Goal: Use online tool/utility: Utilize a website feature to perform a specific function

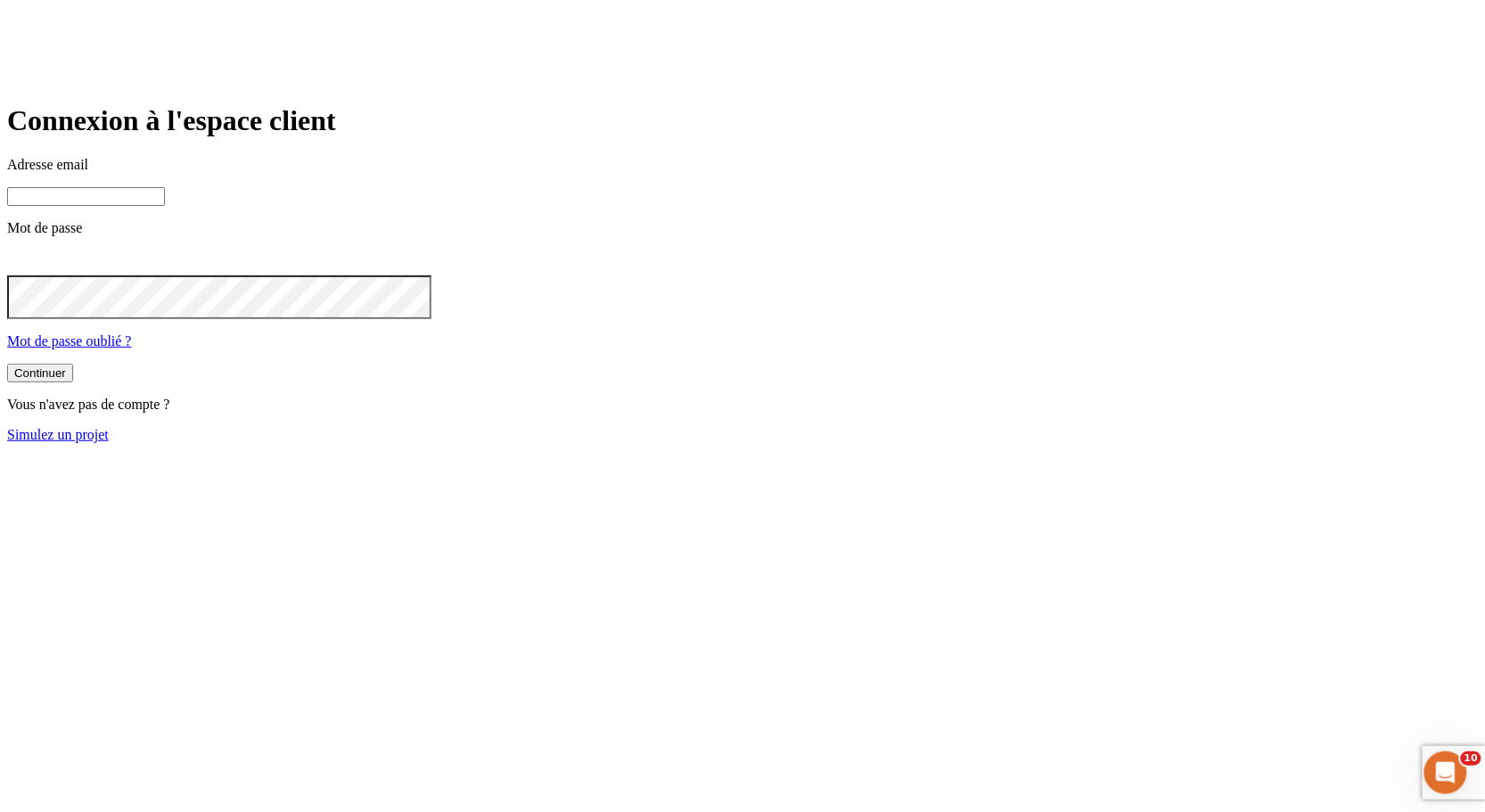
type input "[PERSON_NAME][DOMAIN_NAME][EMAIL_ADDRESS][DOMAIN_NAME]"
click at [108, 442] on link "Simulez un projet" at bounding box center [58, 435] width 102 height 15
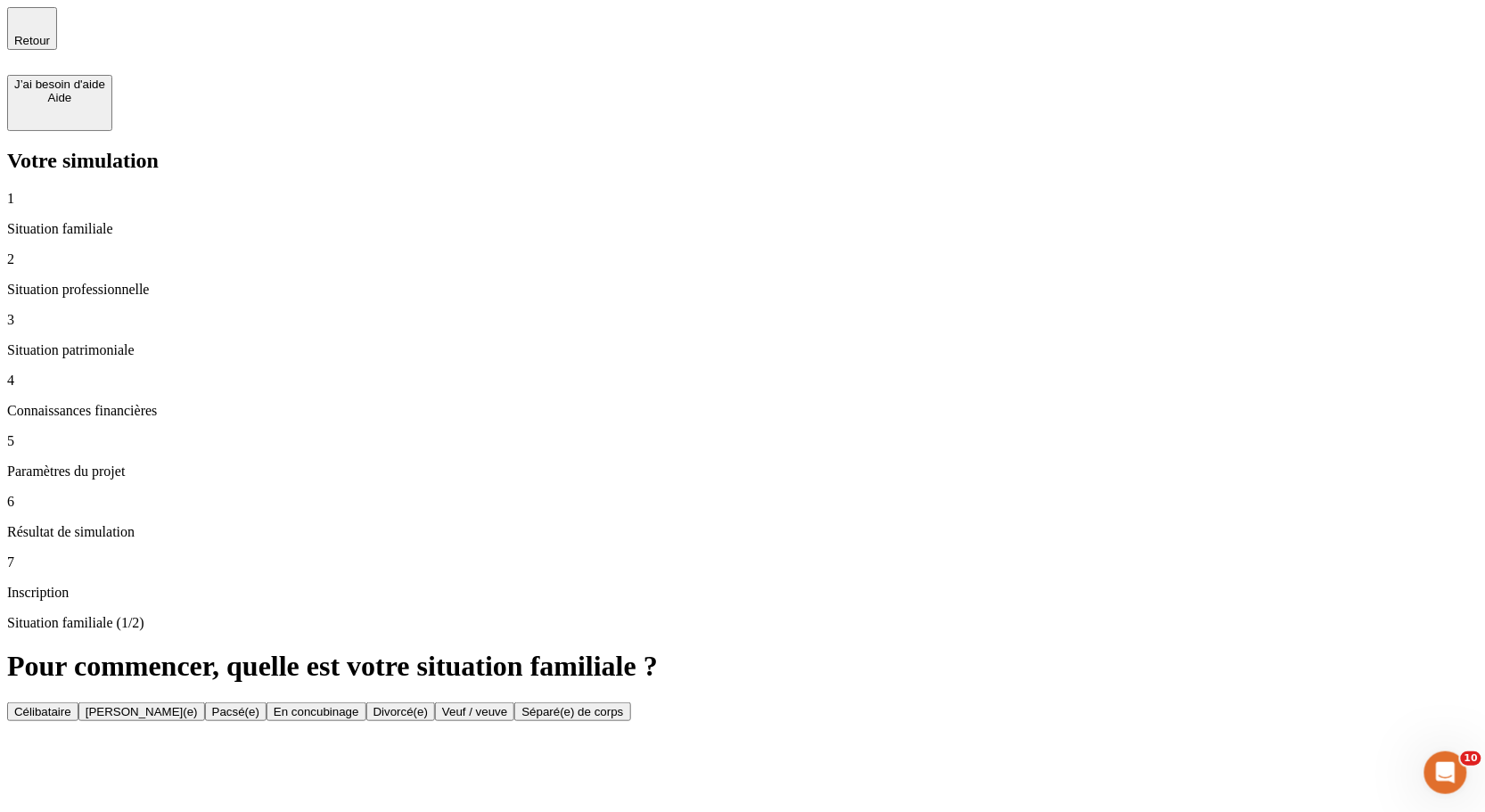
click at [79, 703] on button "Célibataire" at bounding box center [42, 712] width 71 height 19
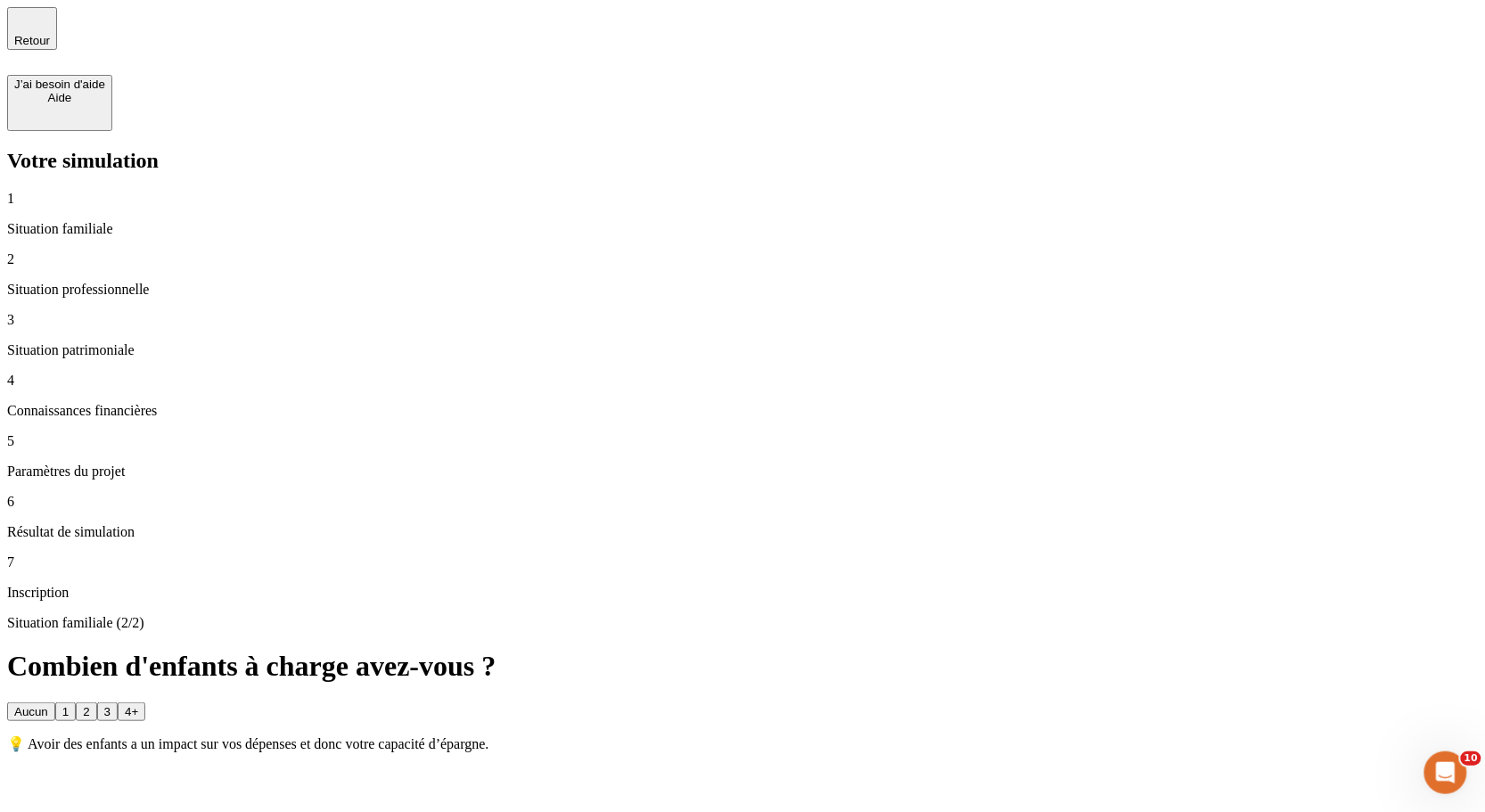
click at [56, 703] on button "Aucun" at bounding box center [31, 712] width 48 height 19
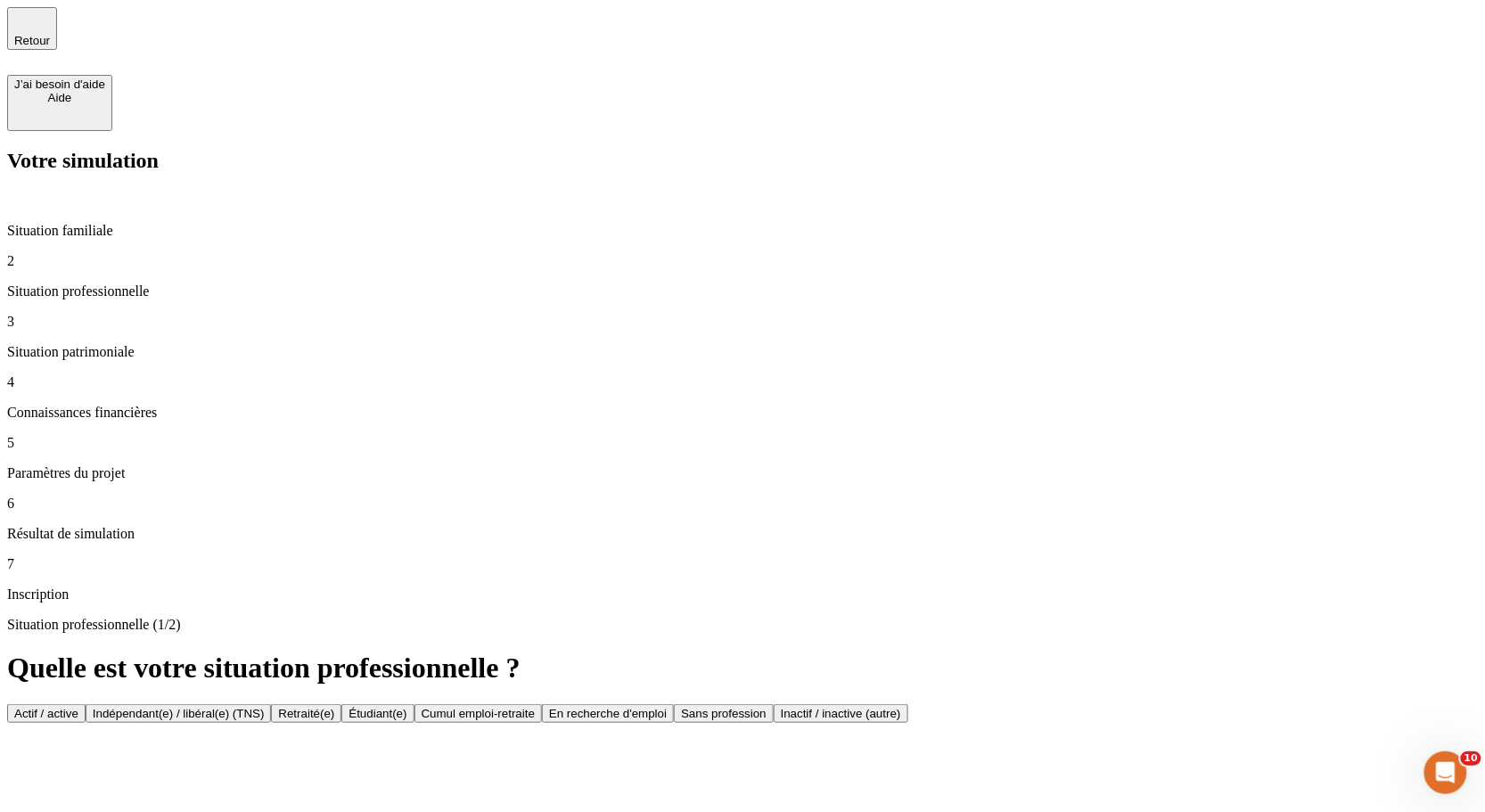
click at [85, 705] on button "Actif / active" at bounding box center [46, 714] width 79 height 19
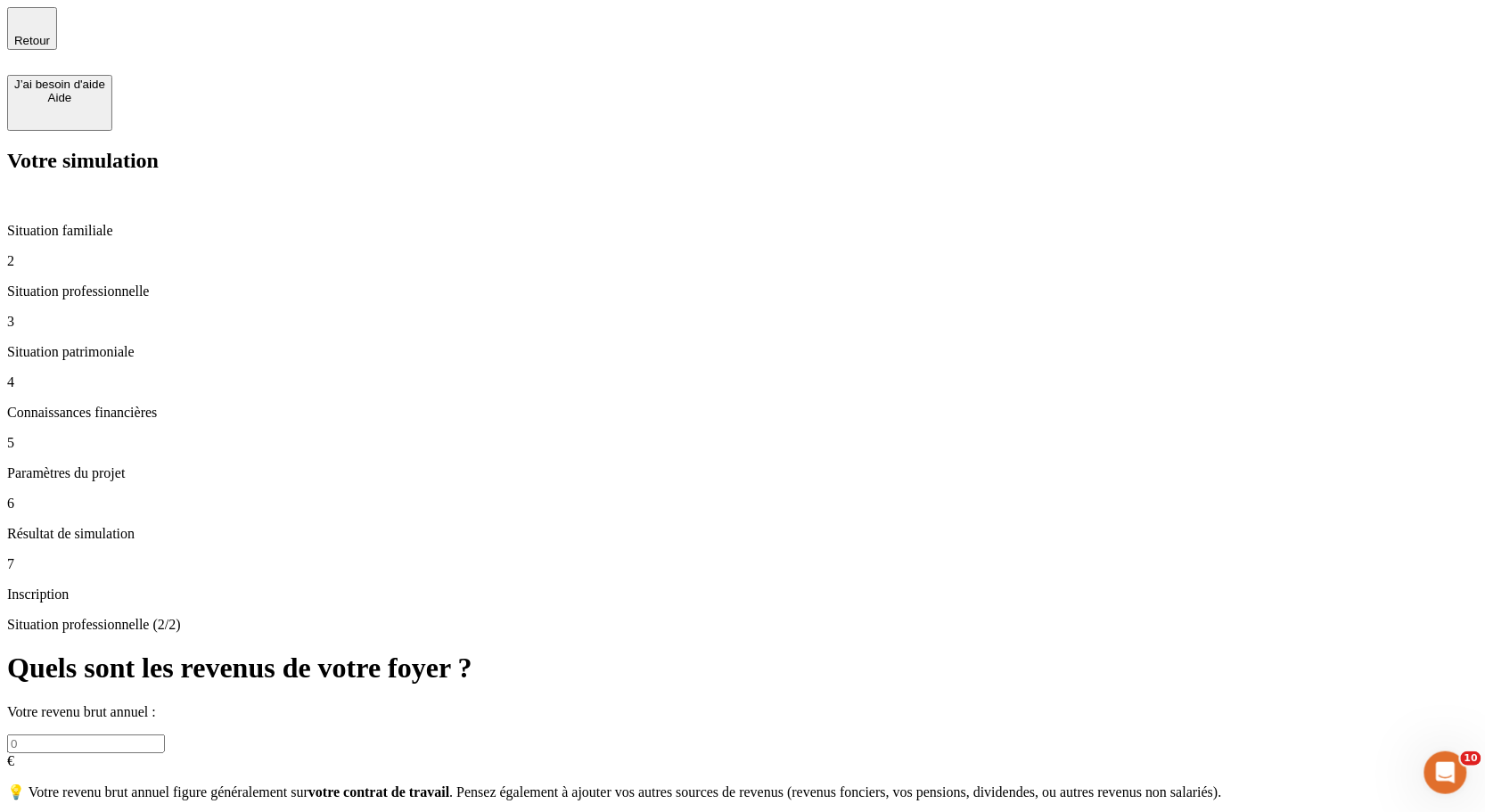
click at [165, 734] on input "text" at bounding box center [85, 744] width 157 height 19
type input "200 000"
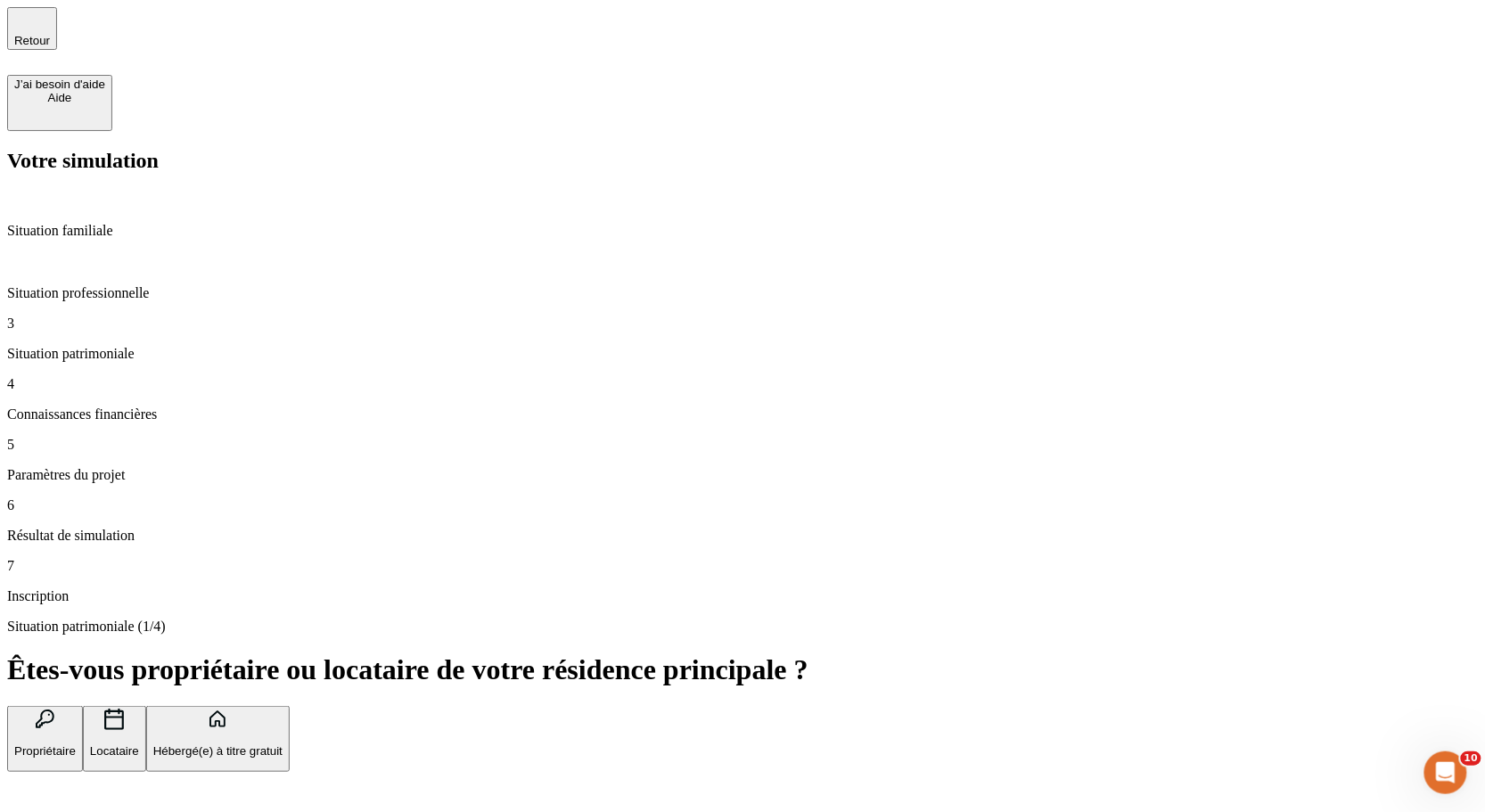
click at [282, 745] on p "Hébergé(e) à titre gratuit" at bounding box center [218, 752] width 130 height 13
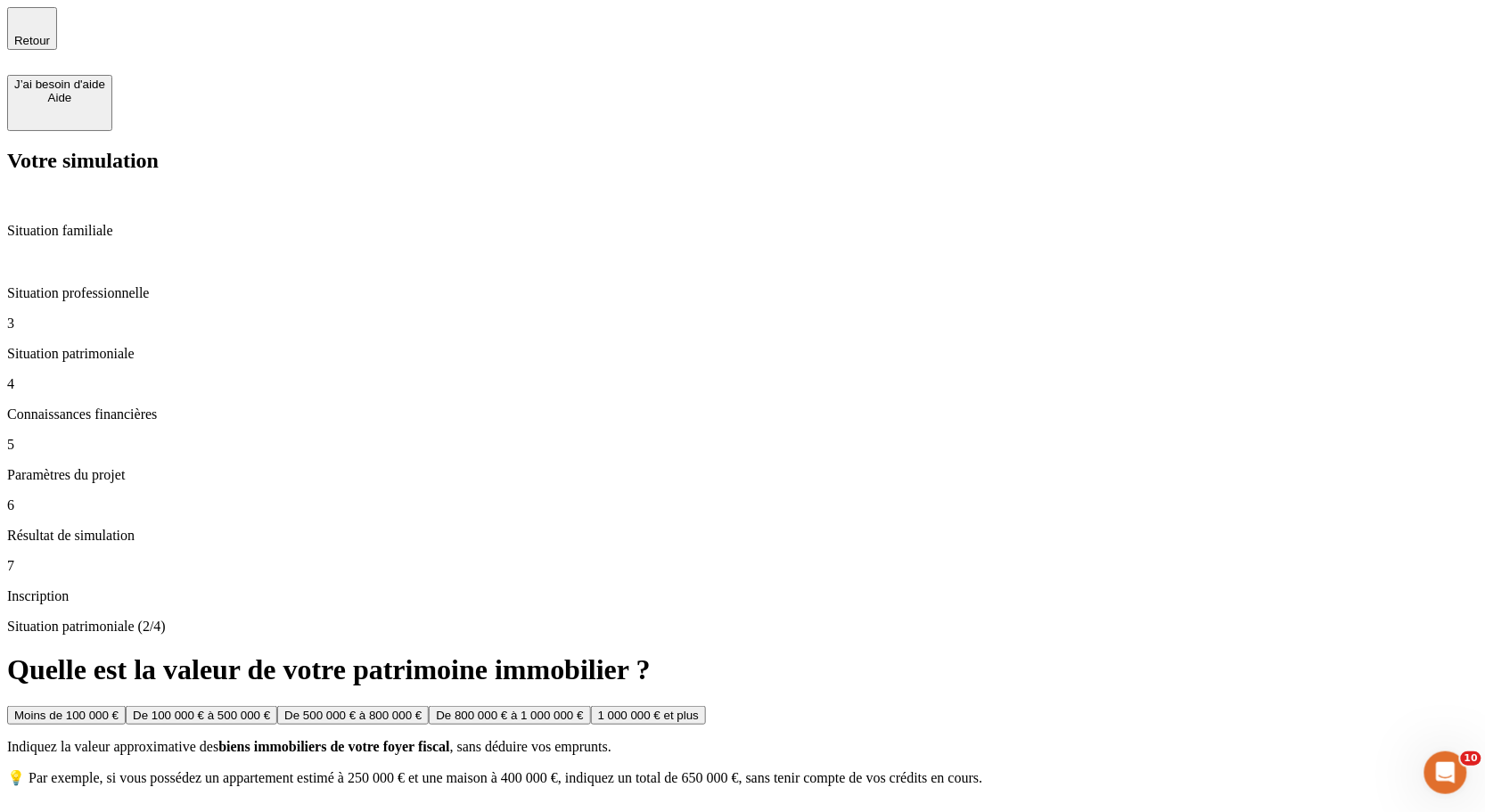
click at [599, 706] on button "1 000 000 € et plus" at bounding box center [649, 716] width 115 height 19
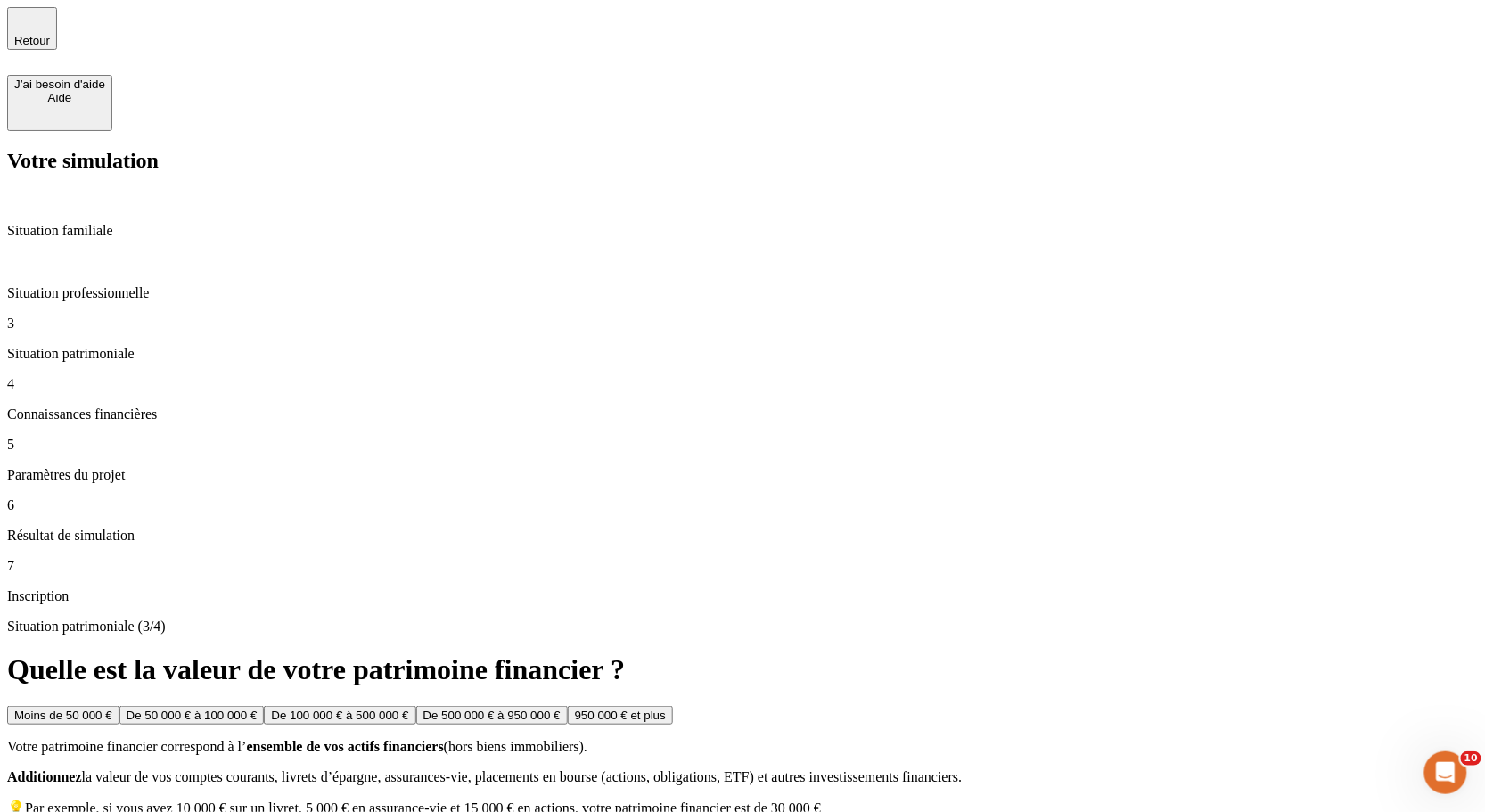
click at [112, 708] on div "Moins de 50 000 €" at bounding box center [63, 715] width 98 height 13
